Goal: Find specific page/section: Find specific page/section

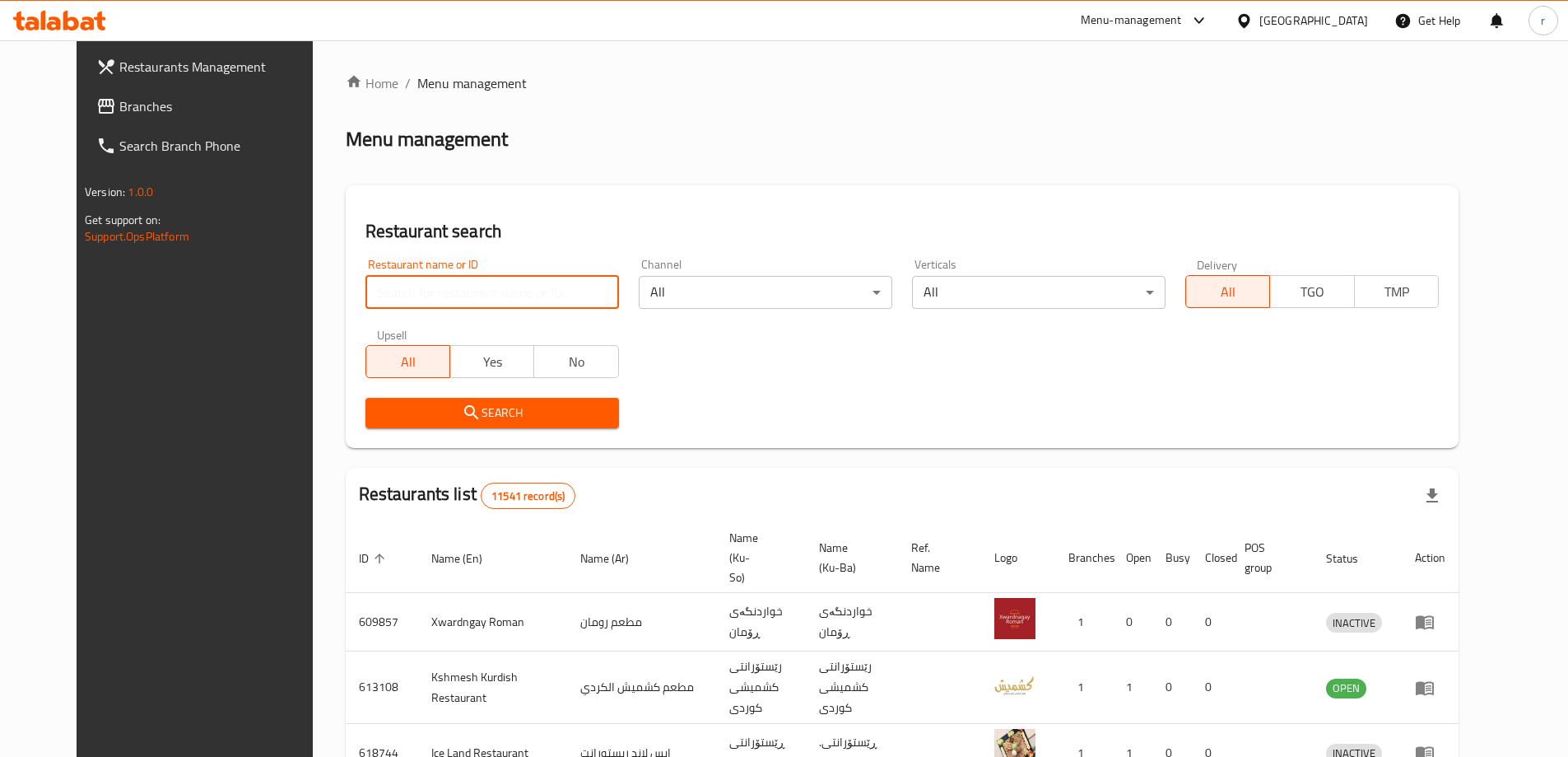
drag, startPoint x: 434, startPoint y: 283, endPoint x: 416, endPoint y: 308, distance: 30.8
click at [434, 283] on input "search" at bounding box center [492, 292] width 254 height 33
paste input "Ash w Harisa Nafaq Missan"
type input "Ash w Harisa Nafaq Missan"
click at [378, 400] on button "Search" at bounding box center [492, 413] width 254 height 31
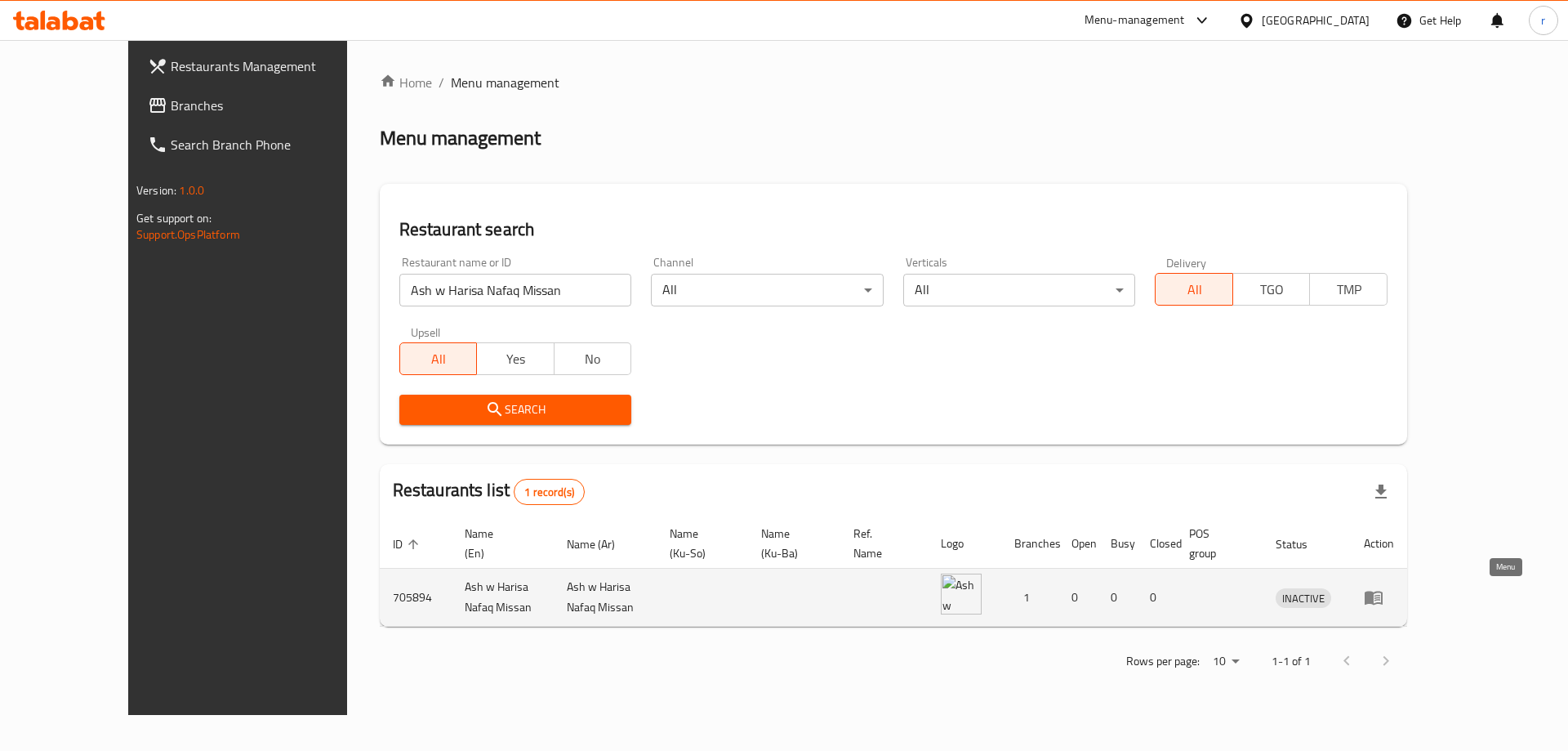
click at [1383, 596] on icon "enhanced table" at bounding box center [1373, 597] width 20 height 20
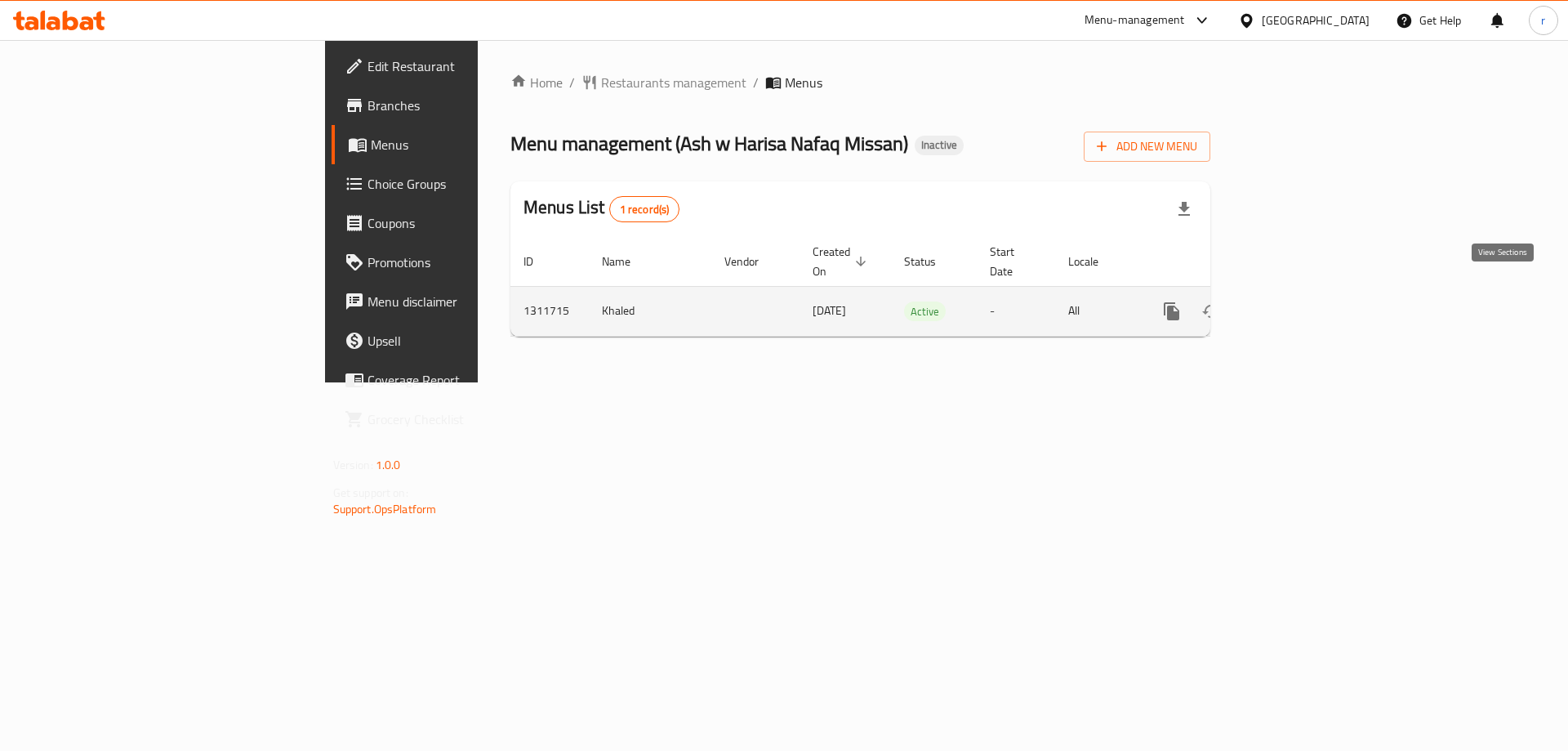
click at [1299, 301] on icon "enhanced table" at bounding box center [1289, 311] width 20 height 20
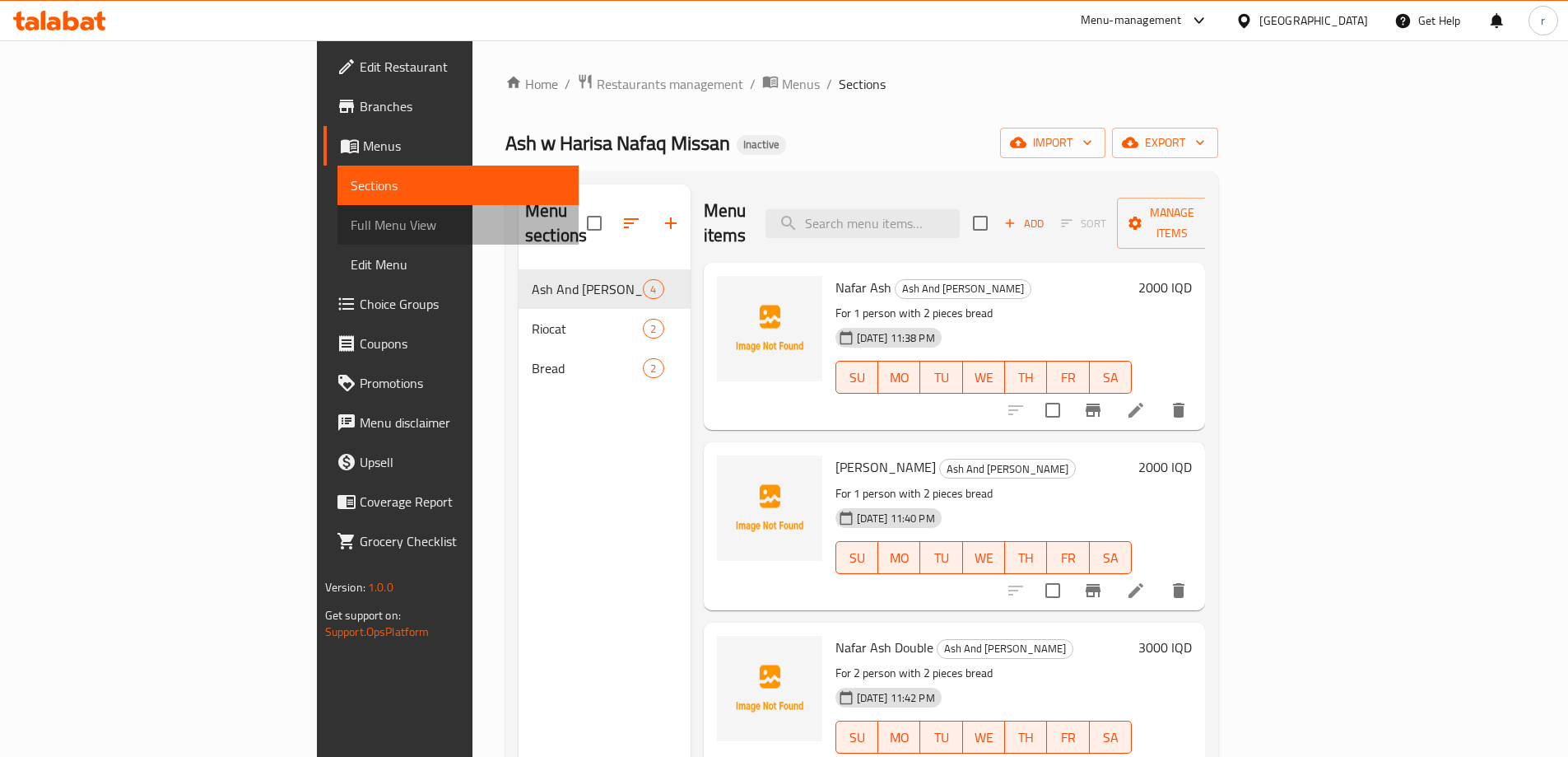
click at [351, 228] on span "Full Menu View" at bounding box center [458, 224] width 215 height 20
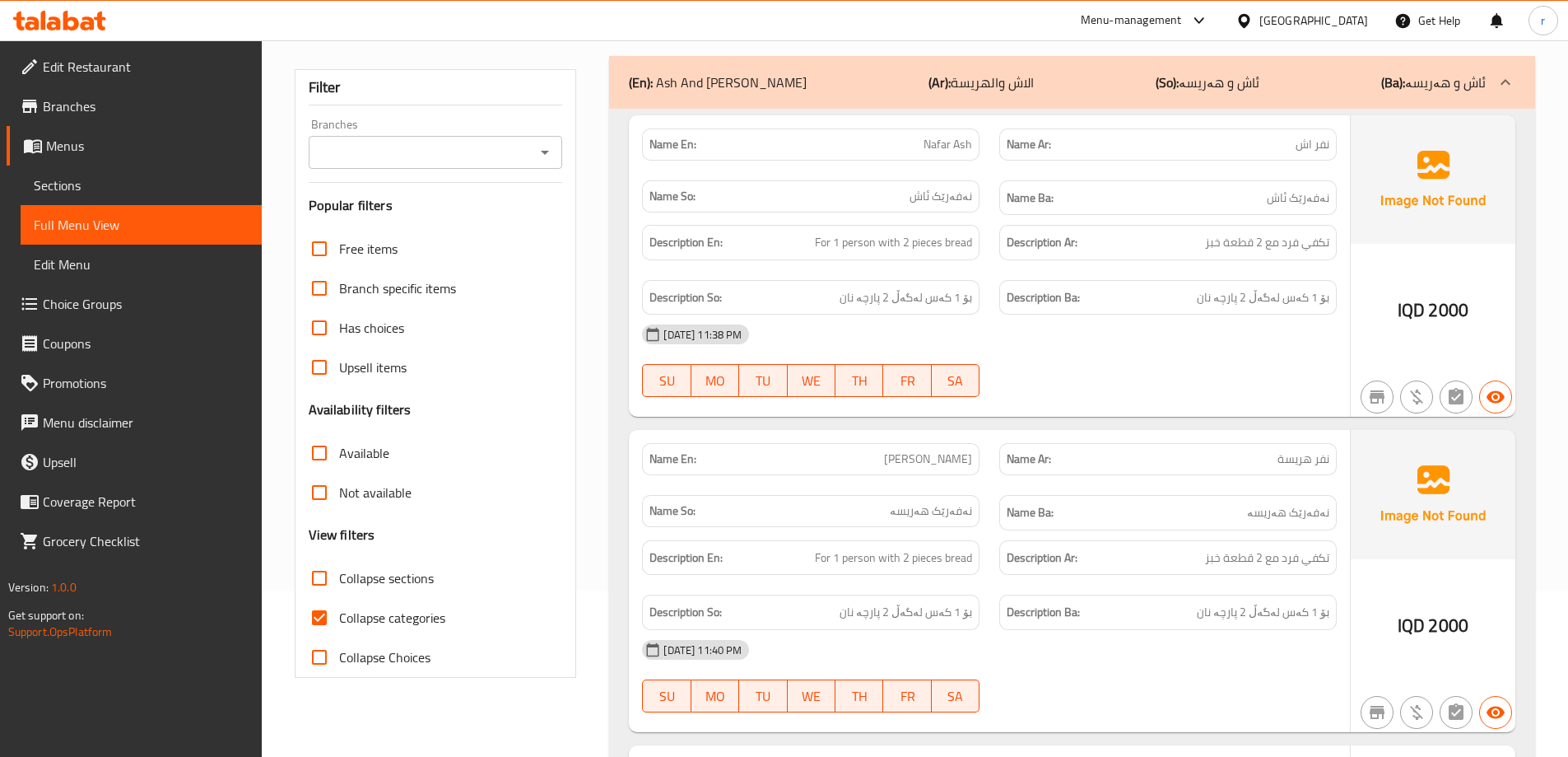
scroll to position [220, 0]
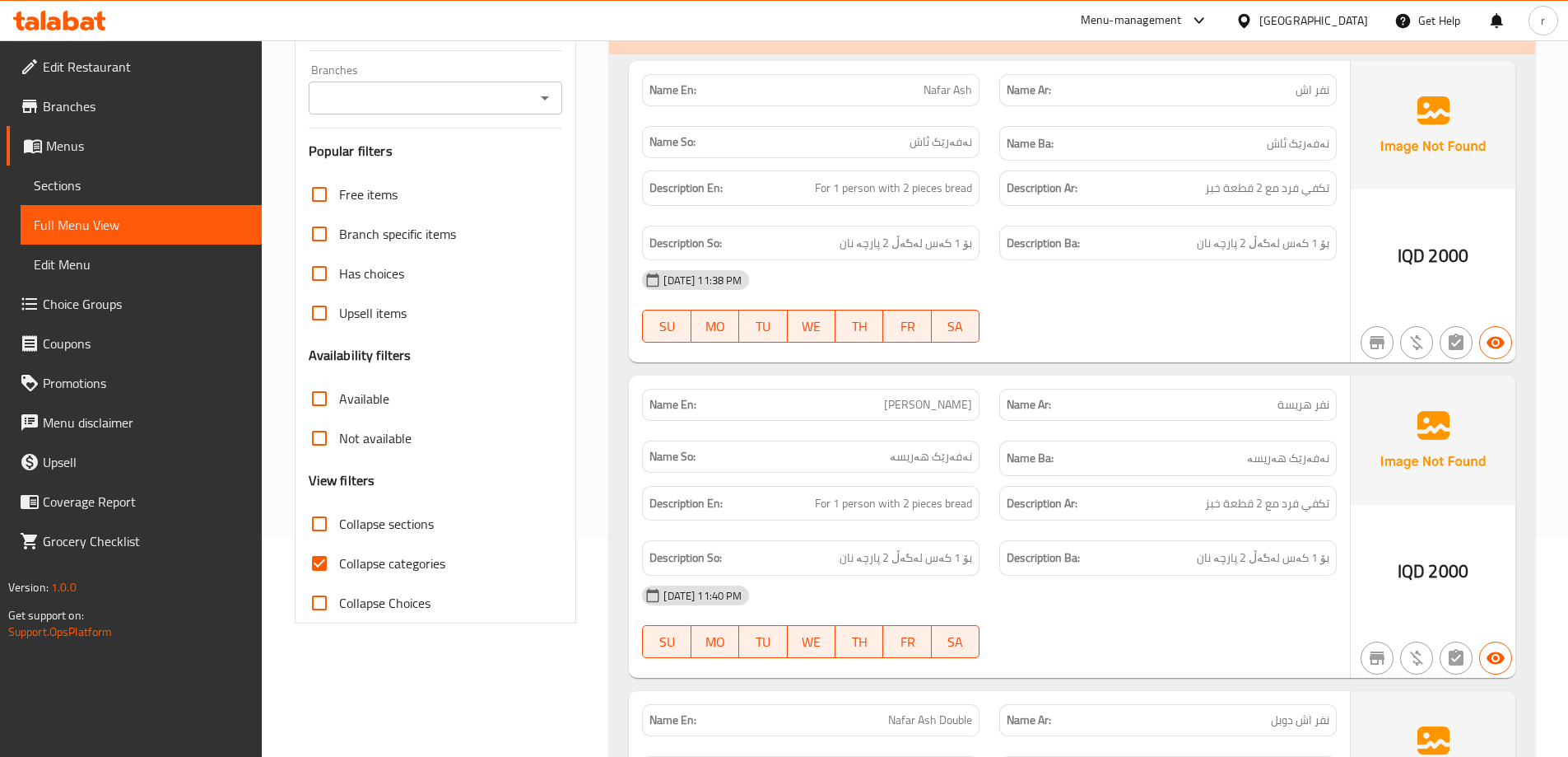
click at [320, 566] on input "Collapse categories" at bounding box center [319, 563] width 39 height 39
checkbox input "false"
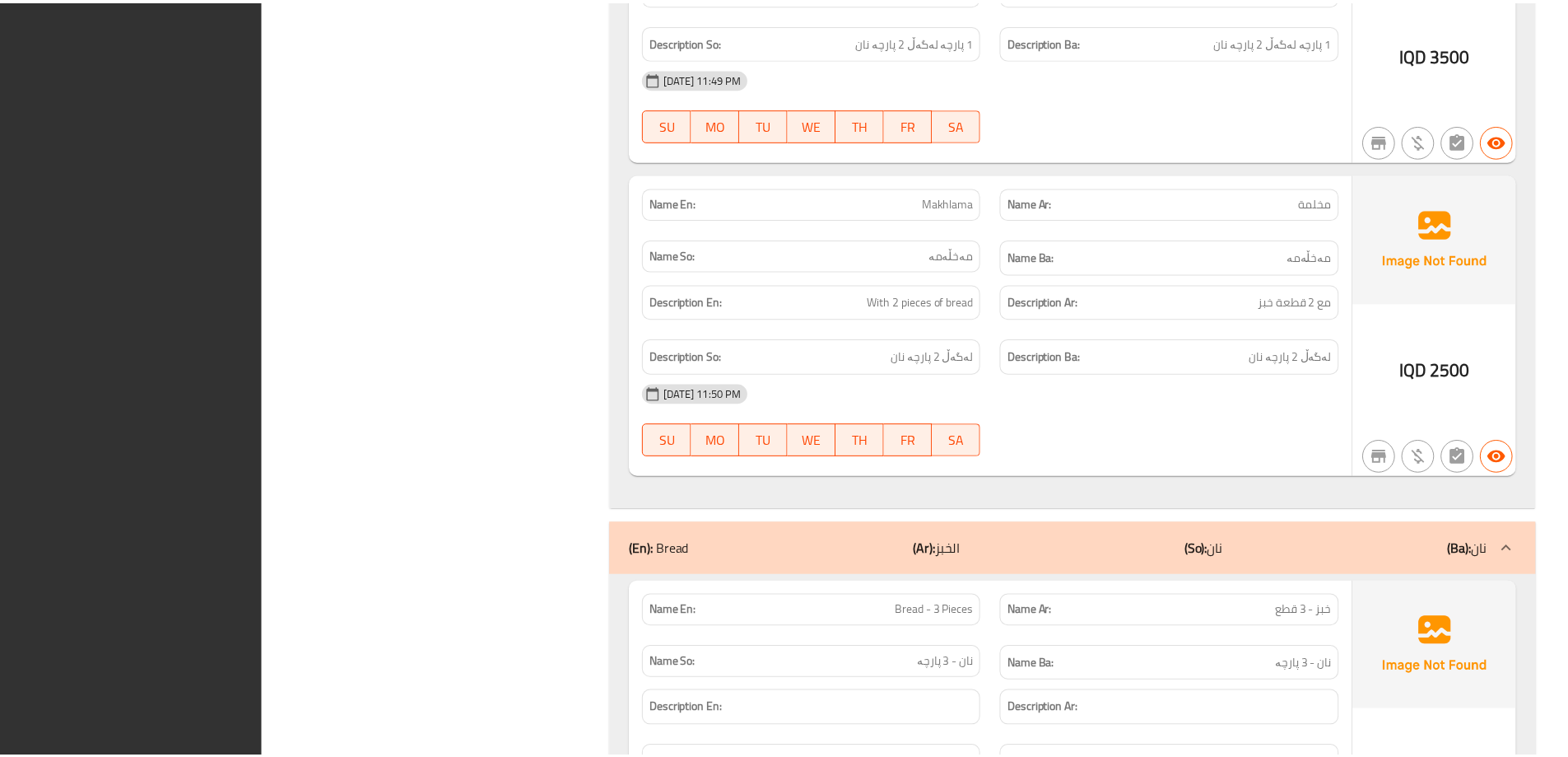
scroll to position [2281, 0]
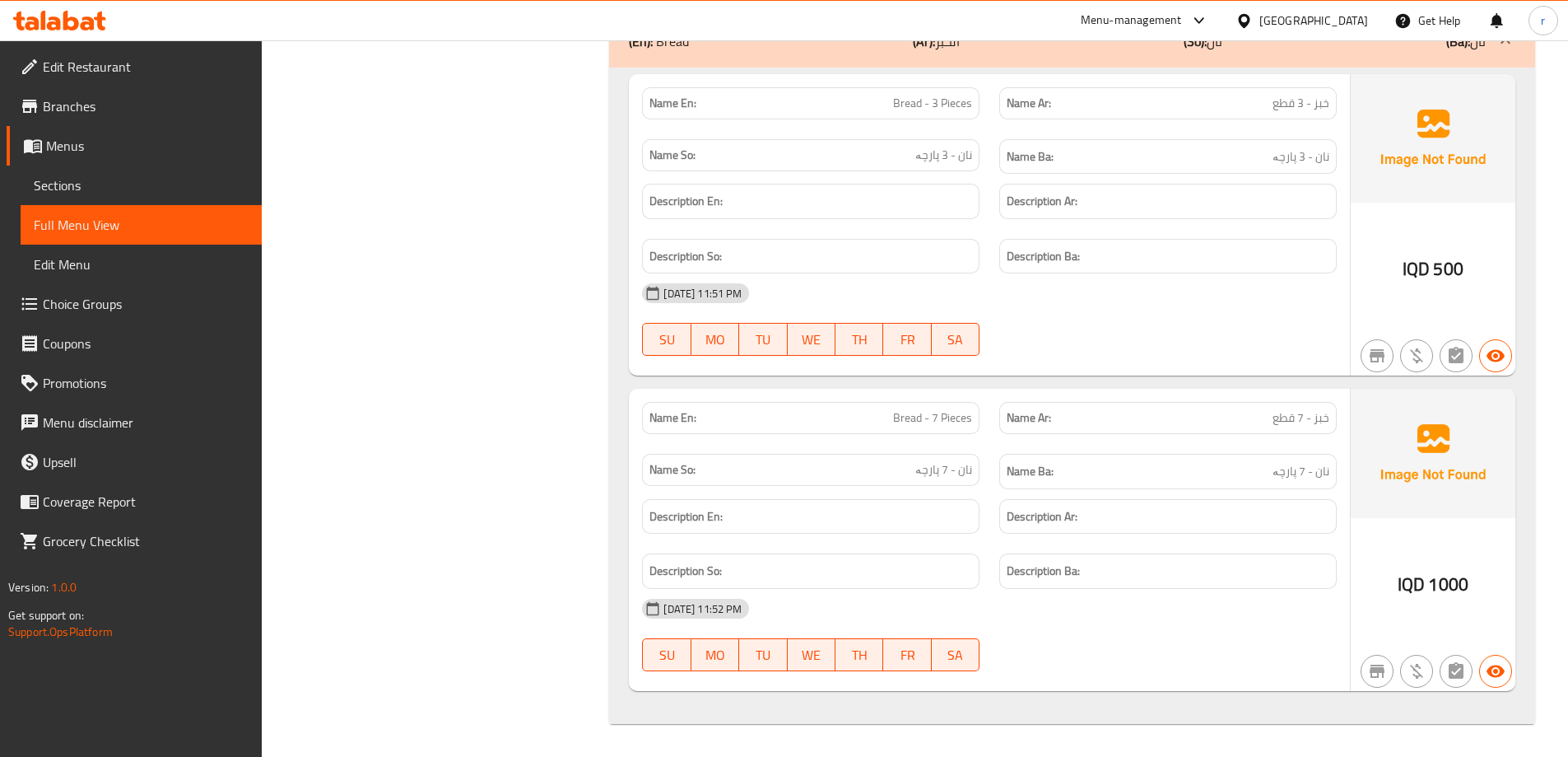
click at [182, 104] on span "Branches" at bounding box center [146, 106] width 206 height 20
